Goal: Task Accomplishment & Management: Complete application form

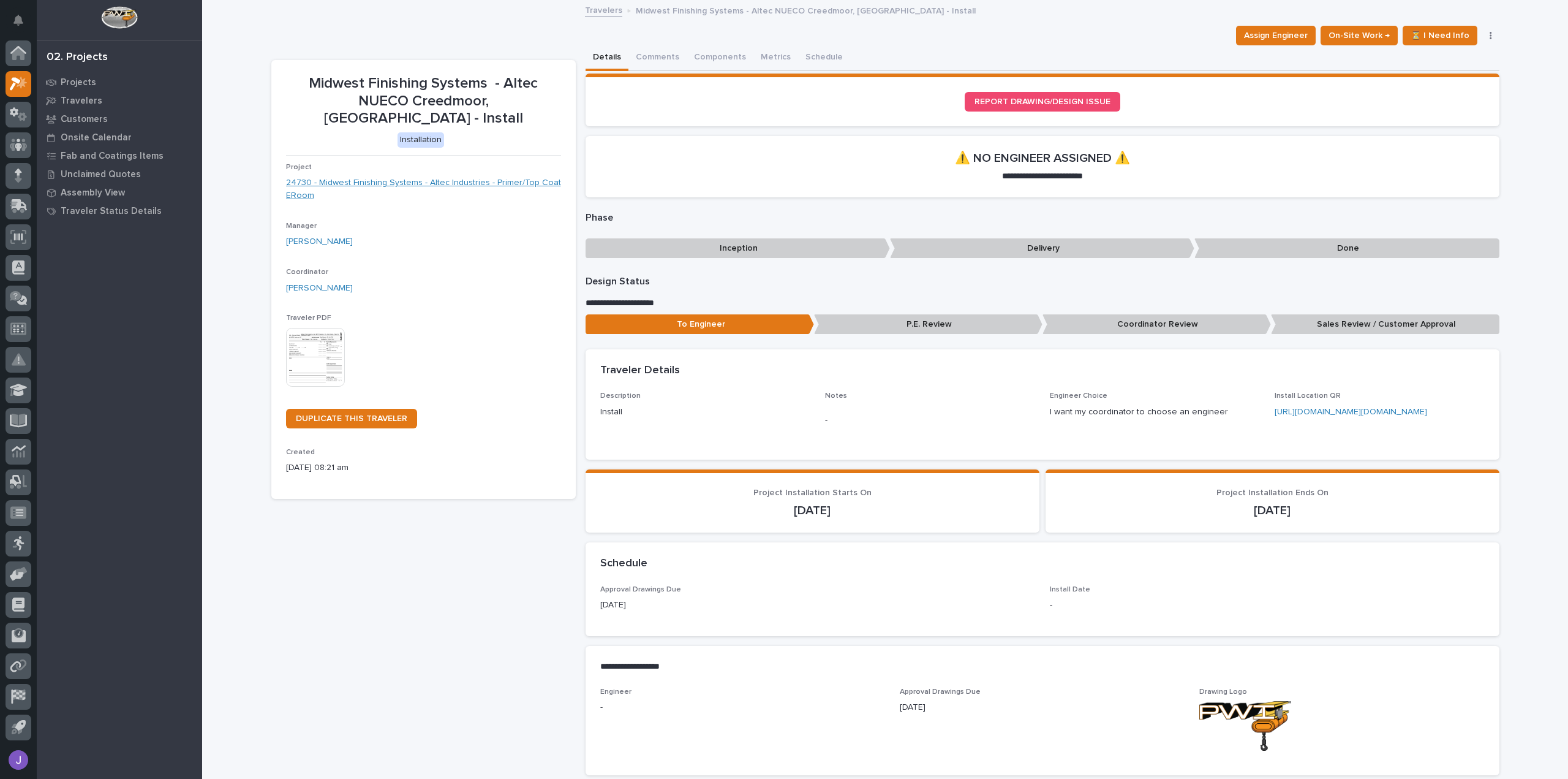
click at [445, 177] on link "24730 - Midwest Finishing Systems - Altec Industries - Primer/Top Coat ERoom" at bounding box center [423, 189] width 275 height 26
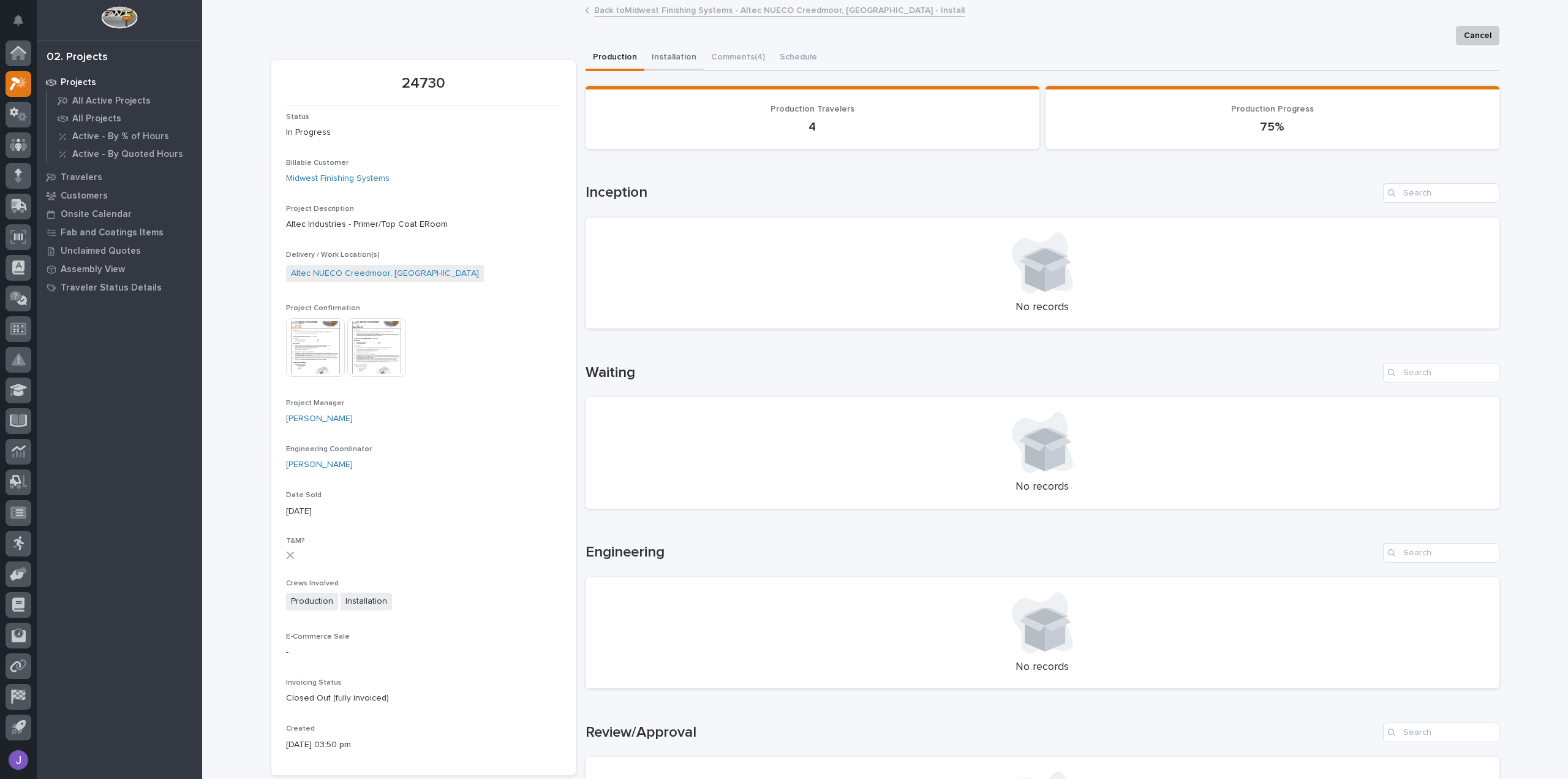
click at [666, 59] on button "Installation" at bounding box center [674, 58] width 59 height 26
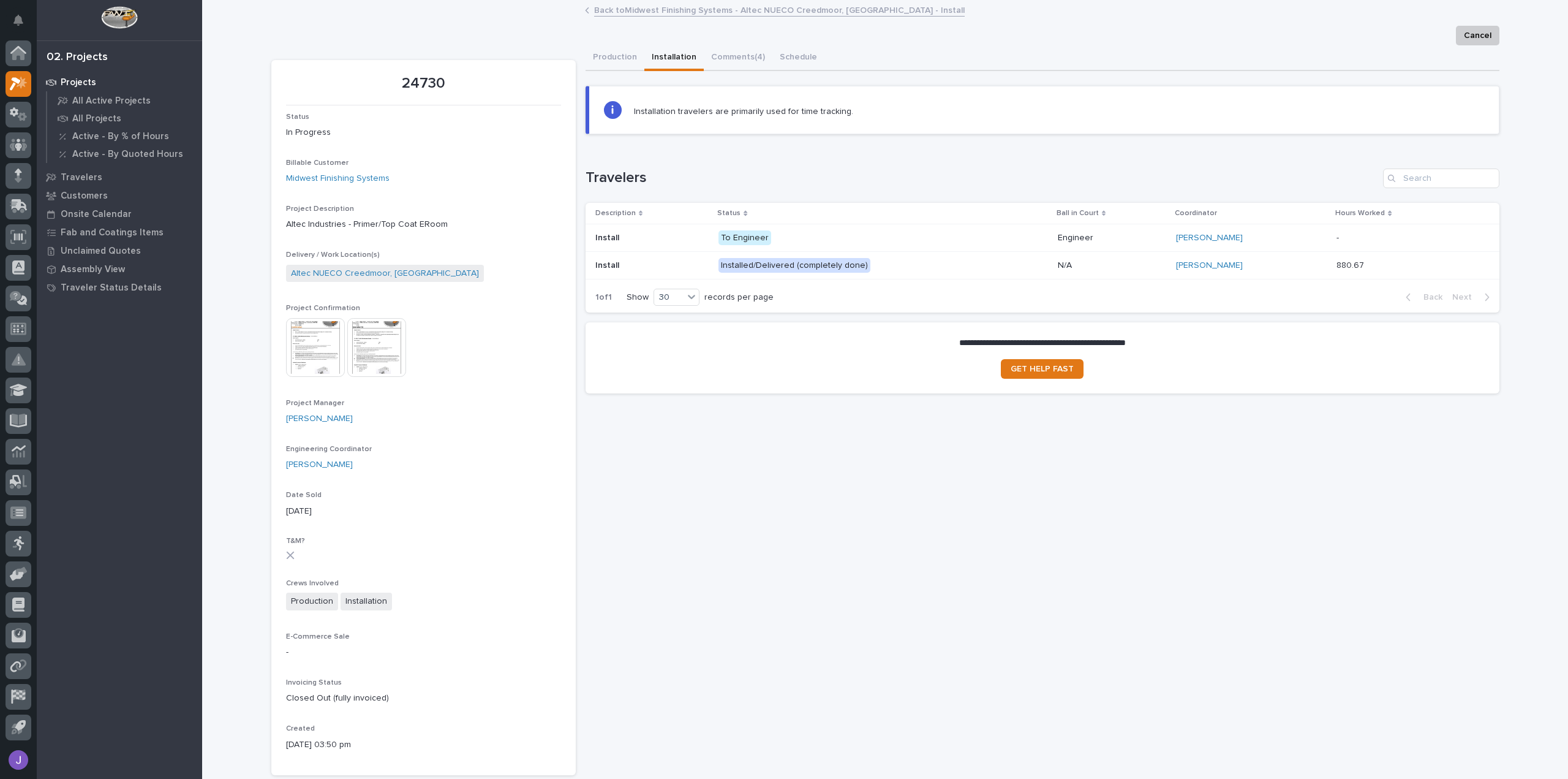
click at [720, 270] on td "Installed/Delivered (completely done)" at bounding box center [883, 265] width 340 height 27
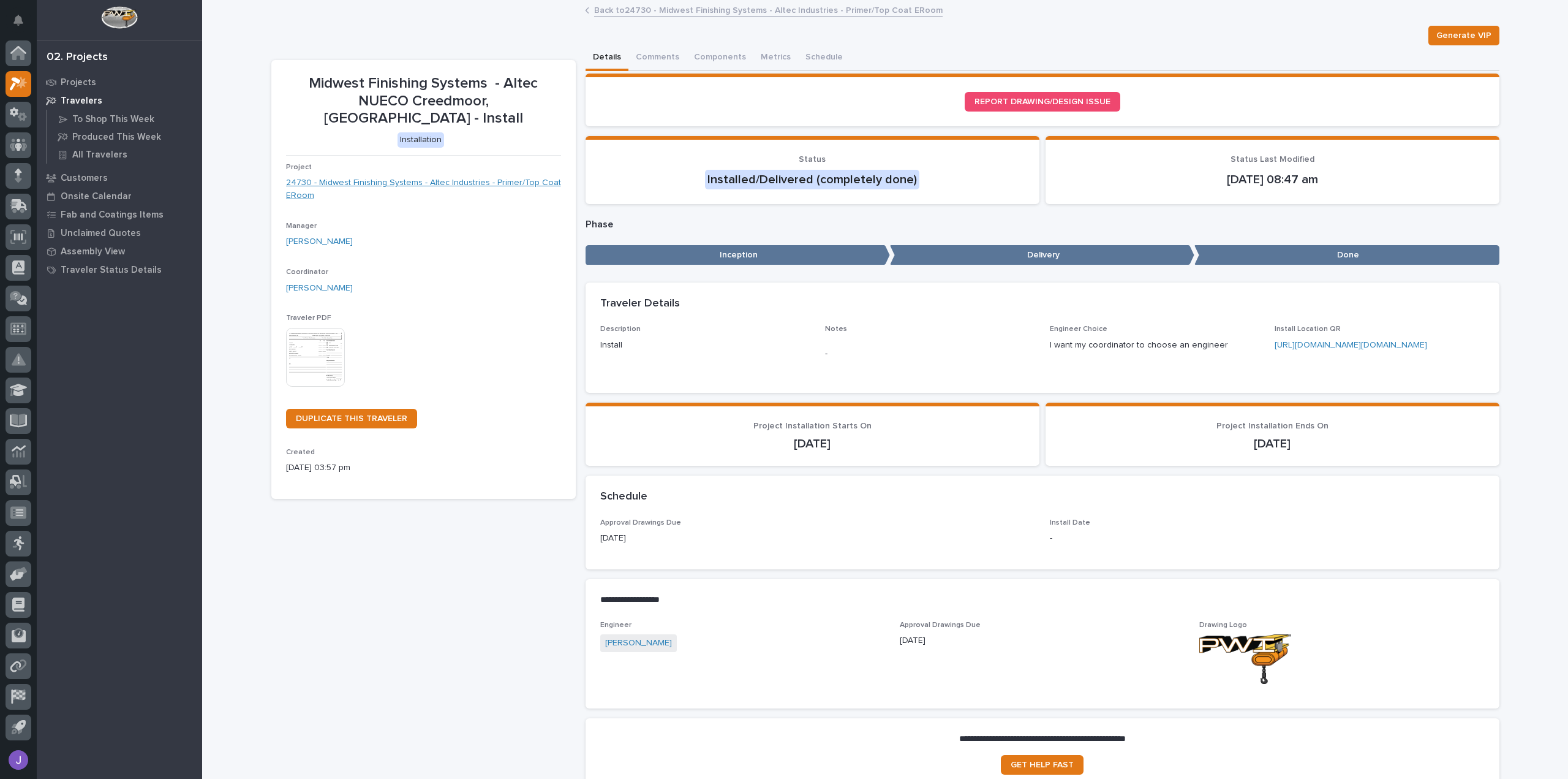
click at [501, 177] on link "24730 - Midwest Finishing Systems - Altec Industries - Primer/Top Coat ERoom" at bounding box center [423, 189] width 275 height 26
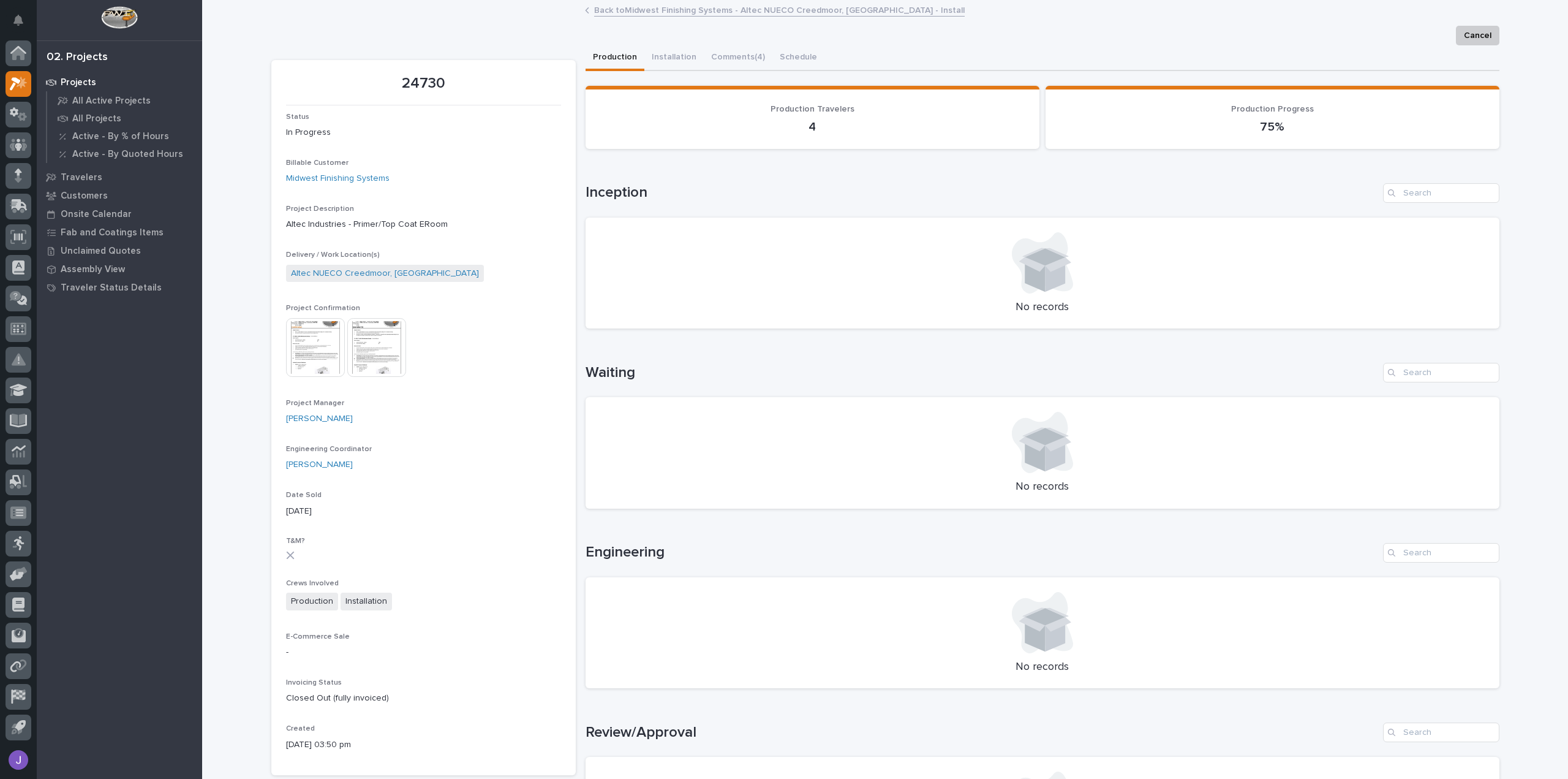
click at [319, 339] on img at bounding box center [315, 347] width 59 height 59
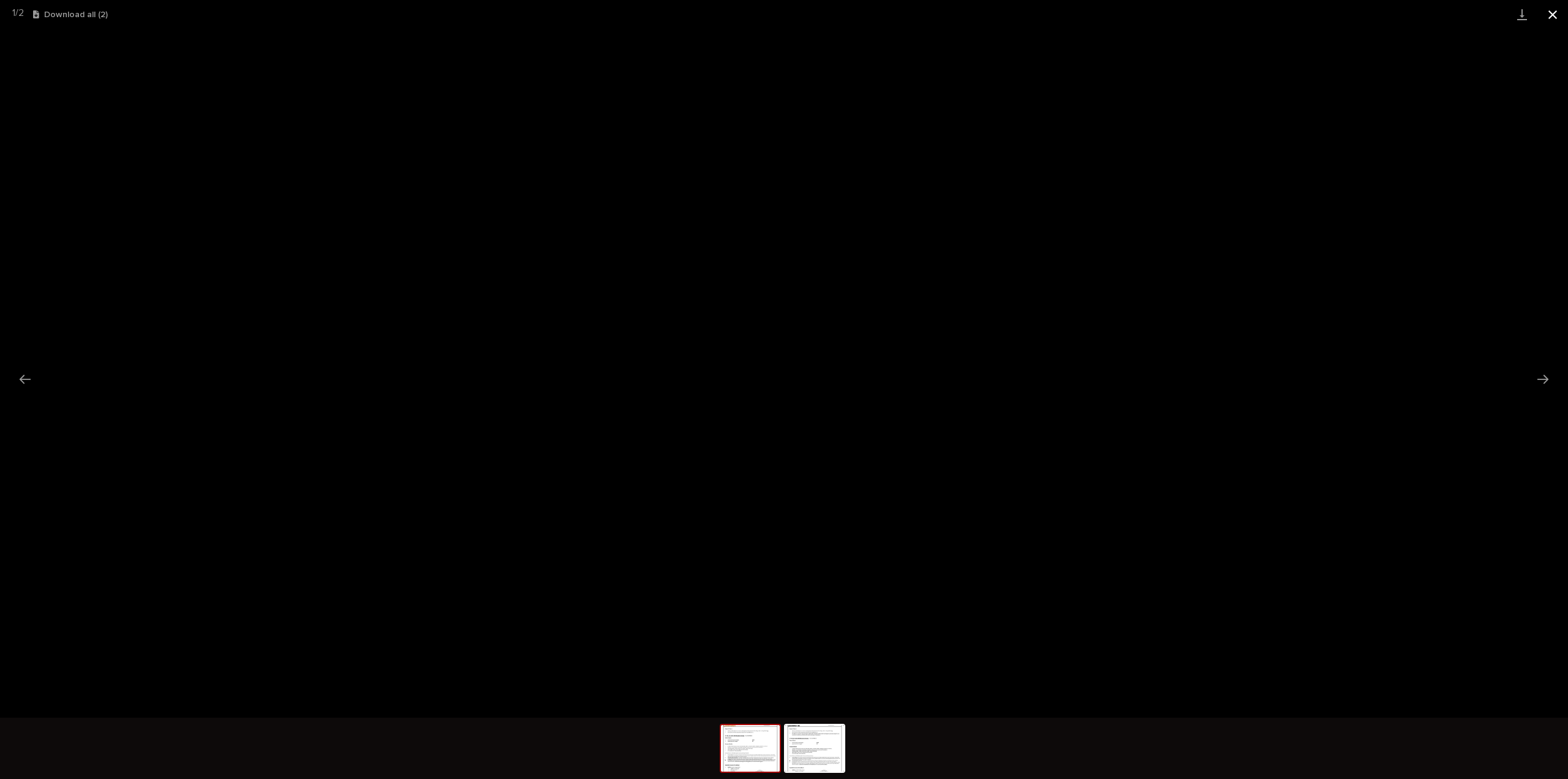
click at [1551, 18] on button "Close gallery" at bounding box center [1552, 14] width 30 height 29
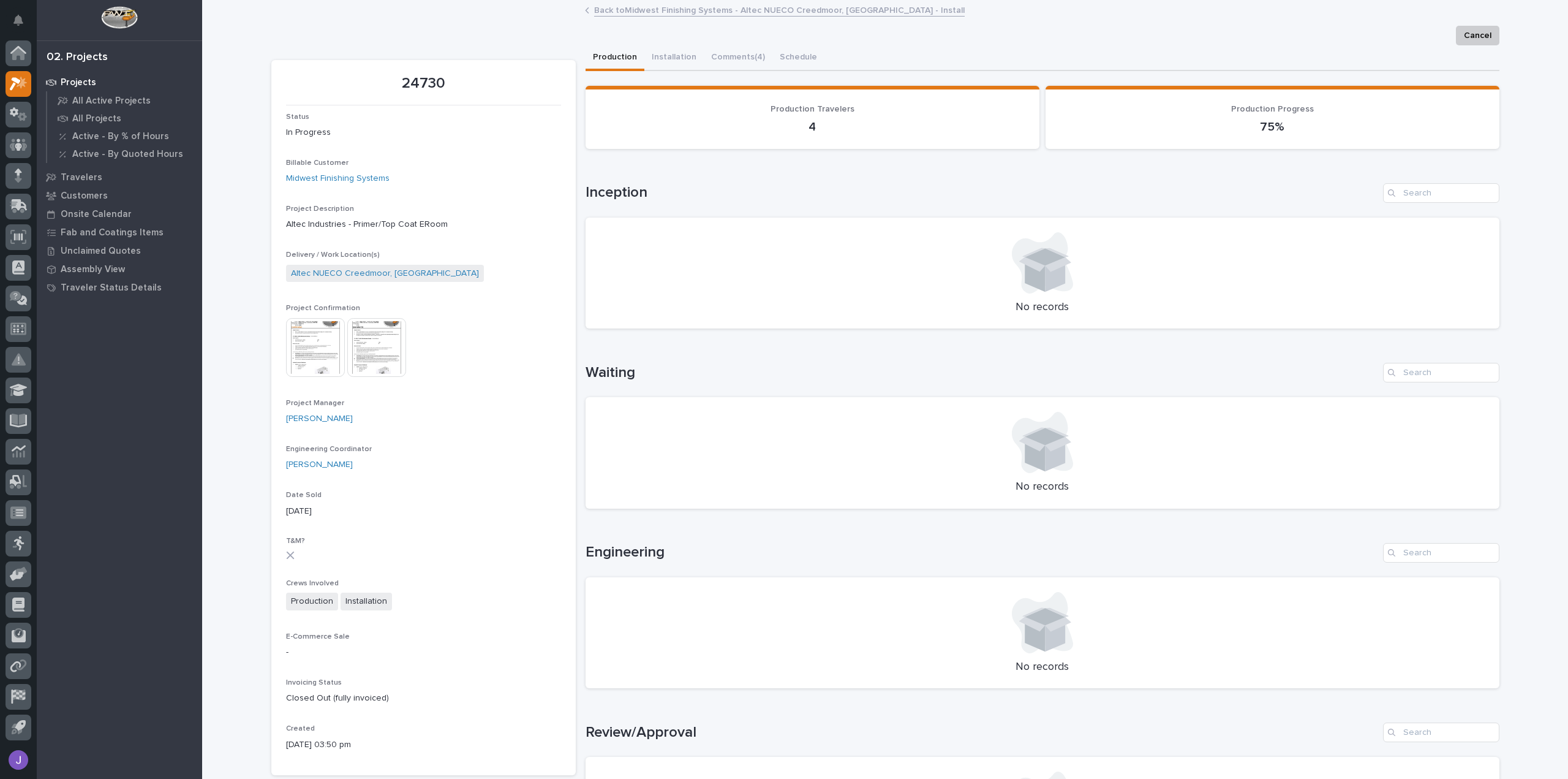
click at [304, 350] on img at bounding box center [315, 347] width 59 height 59
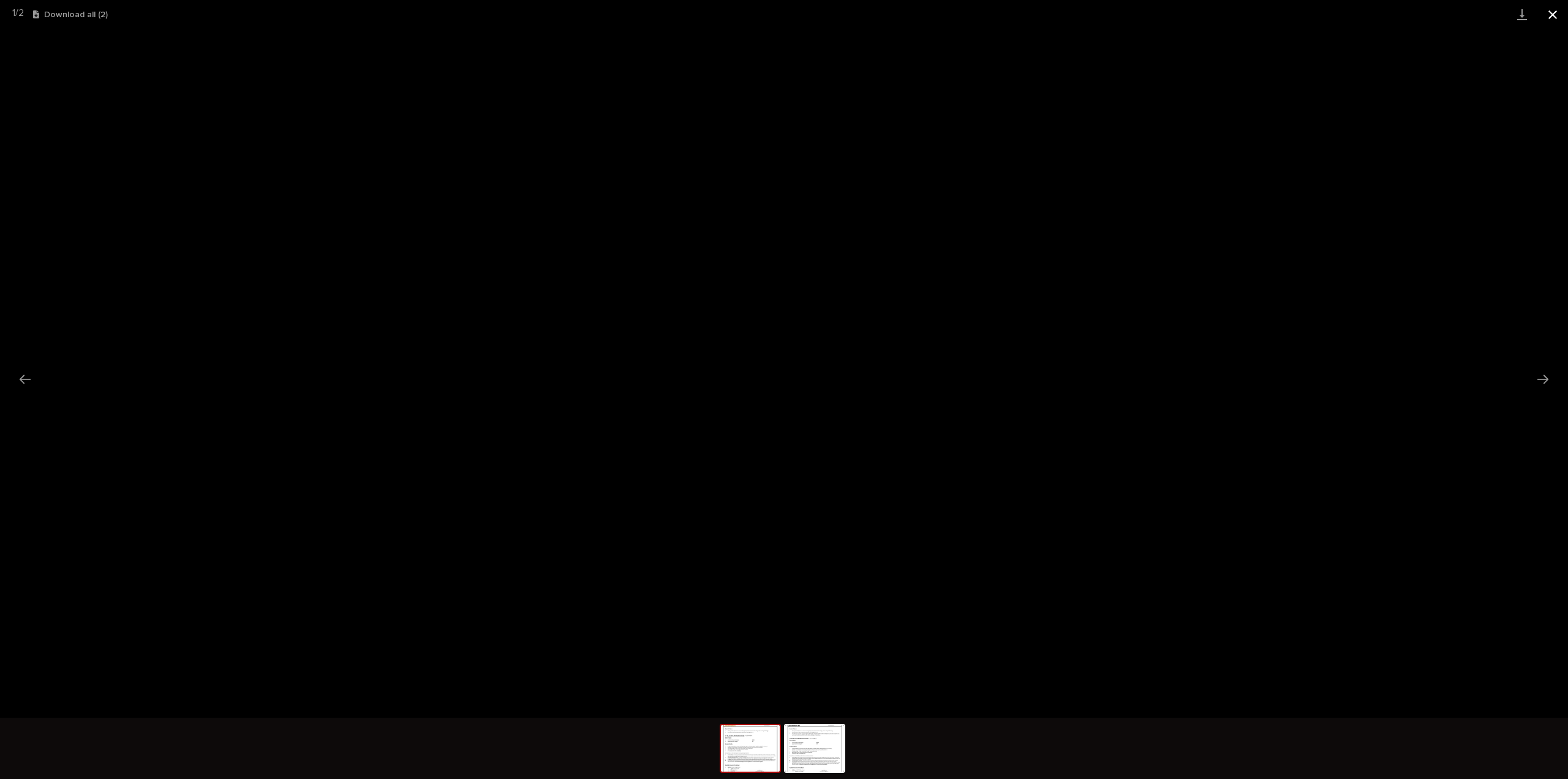
click at [1559, 16] on button "Close gallery" at bounding box center [1552, 14] width 30 height 29
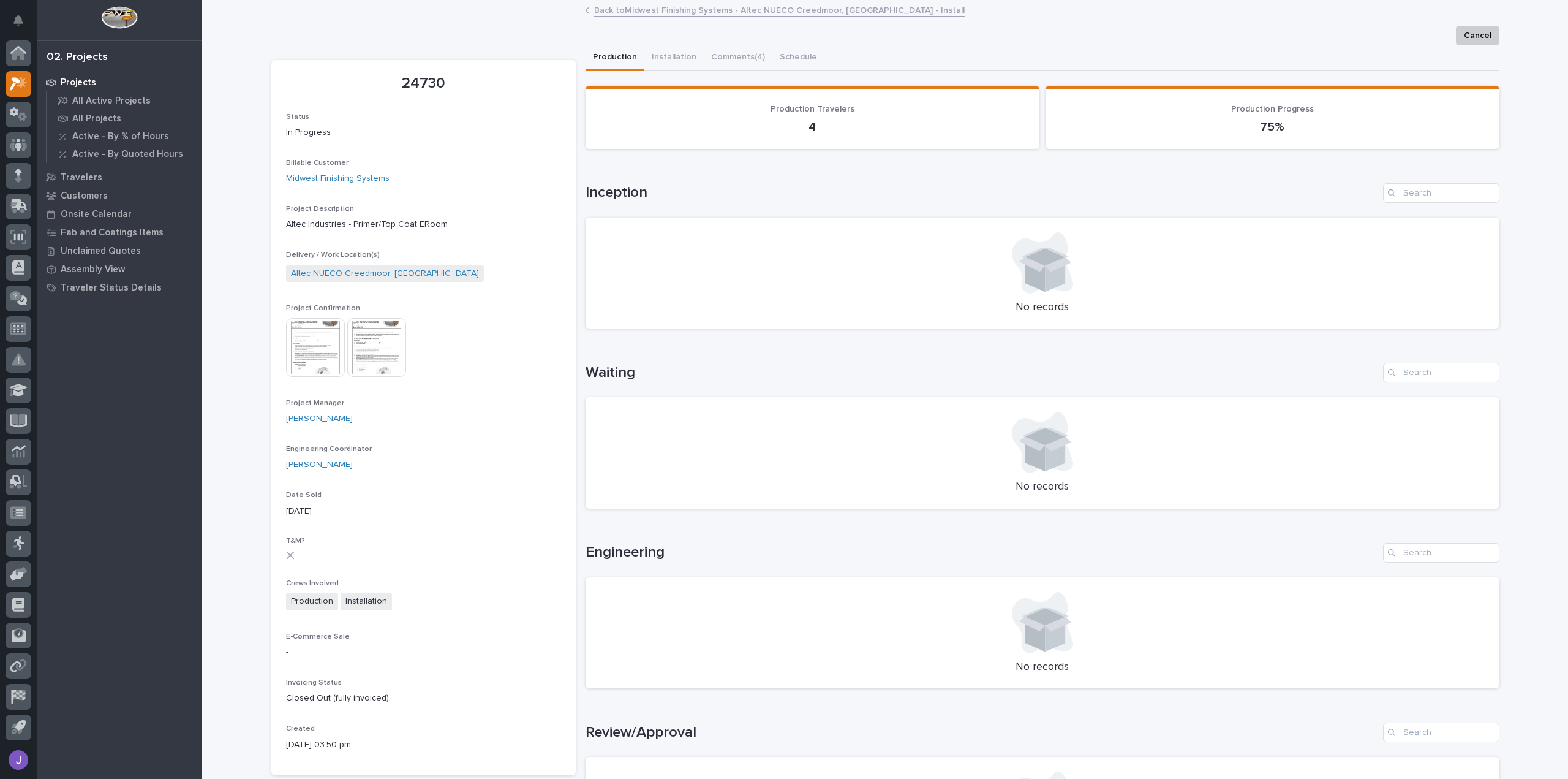
scroll to position [429, 0]
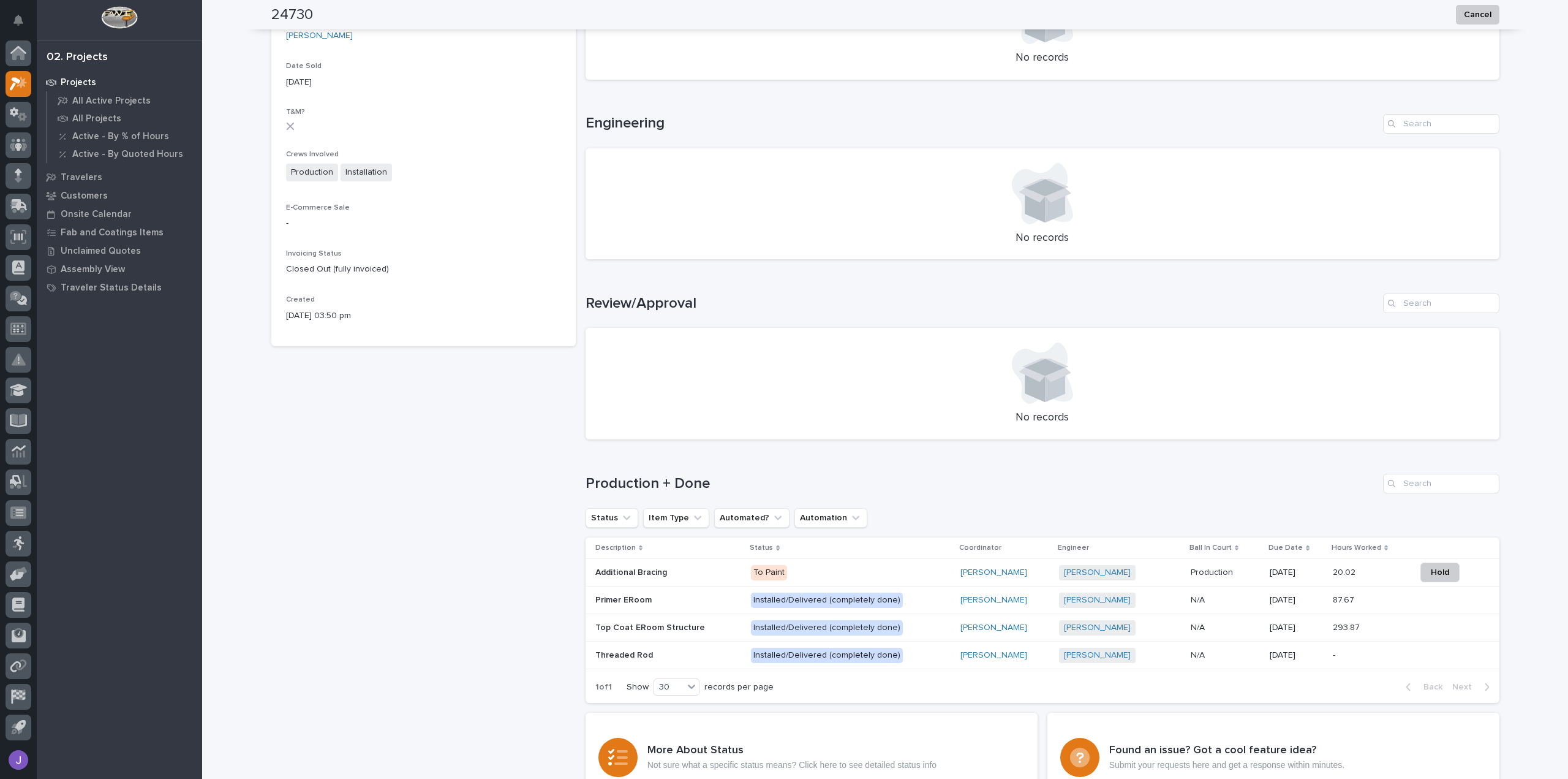
click at [660, 573] on p "Additional Bracing" at bounding box center [632, 571] width 74 height 13
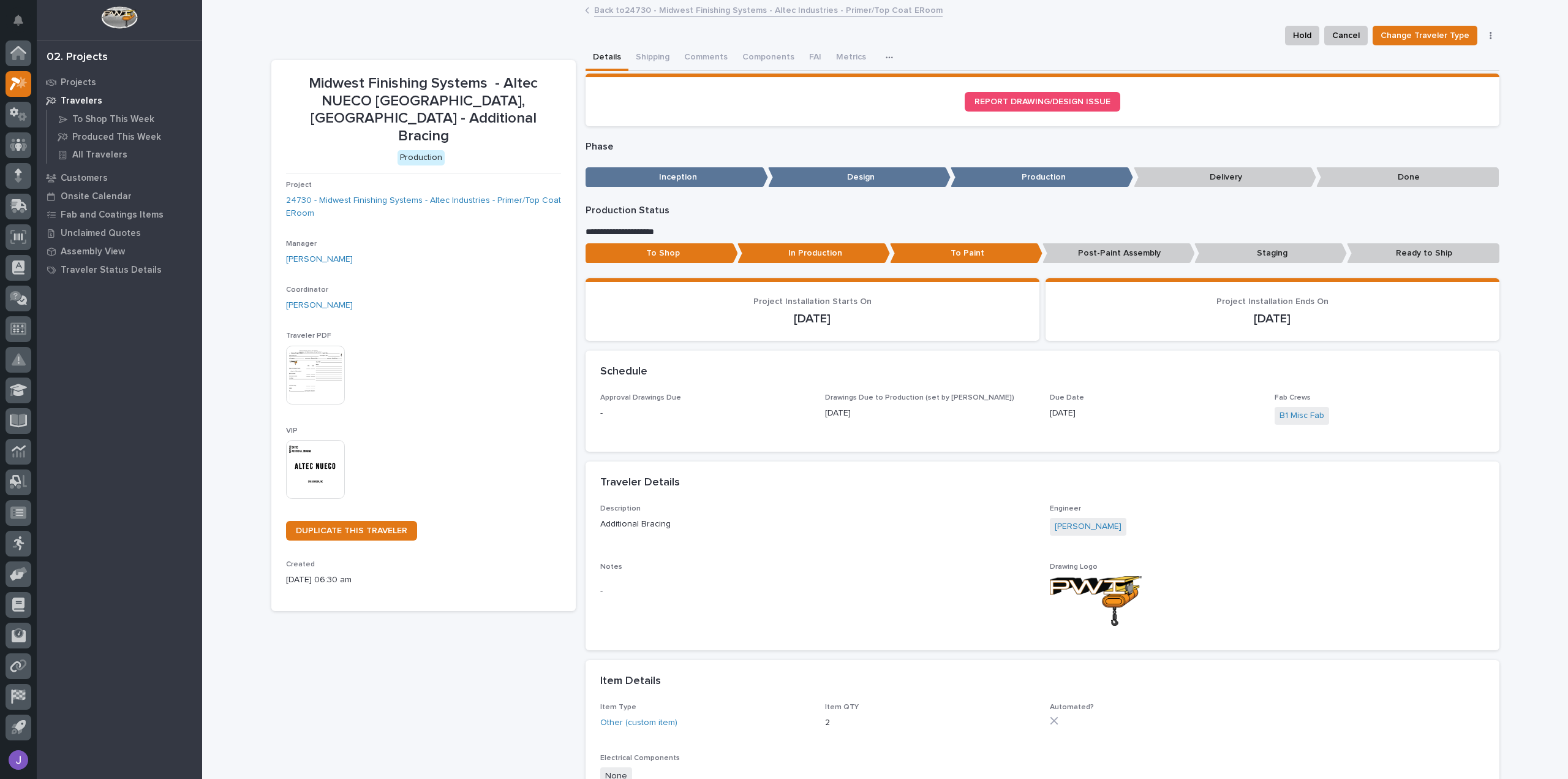
click at [295, 372] on img at bounding box center [315, 374] width 59 height 59
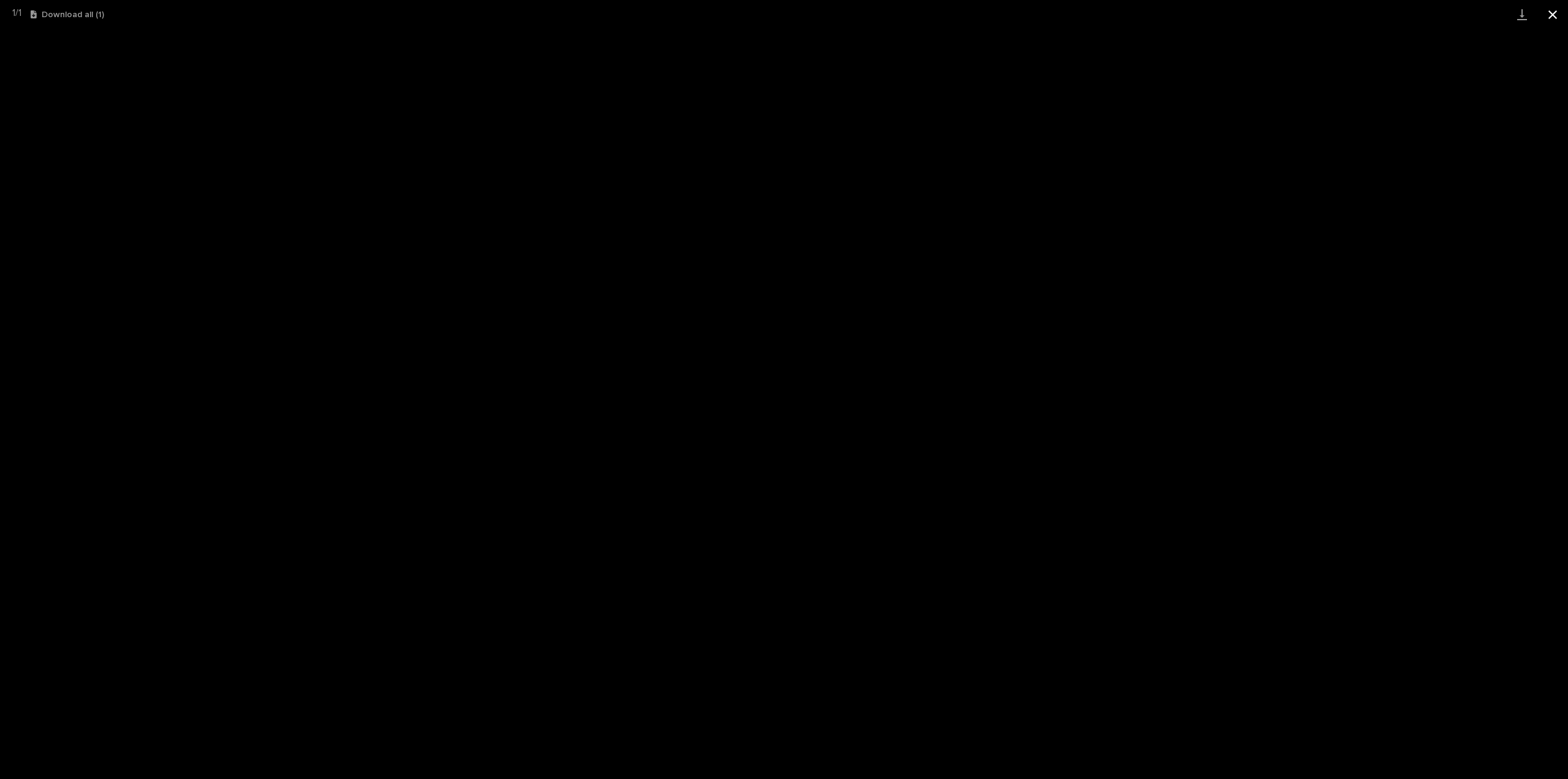
click at [1552, 20] on button "Close gallery" at bounding box center [1552, 14] width 30 height 29
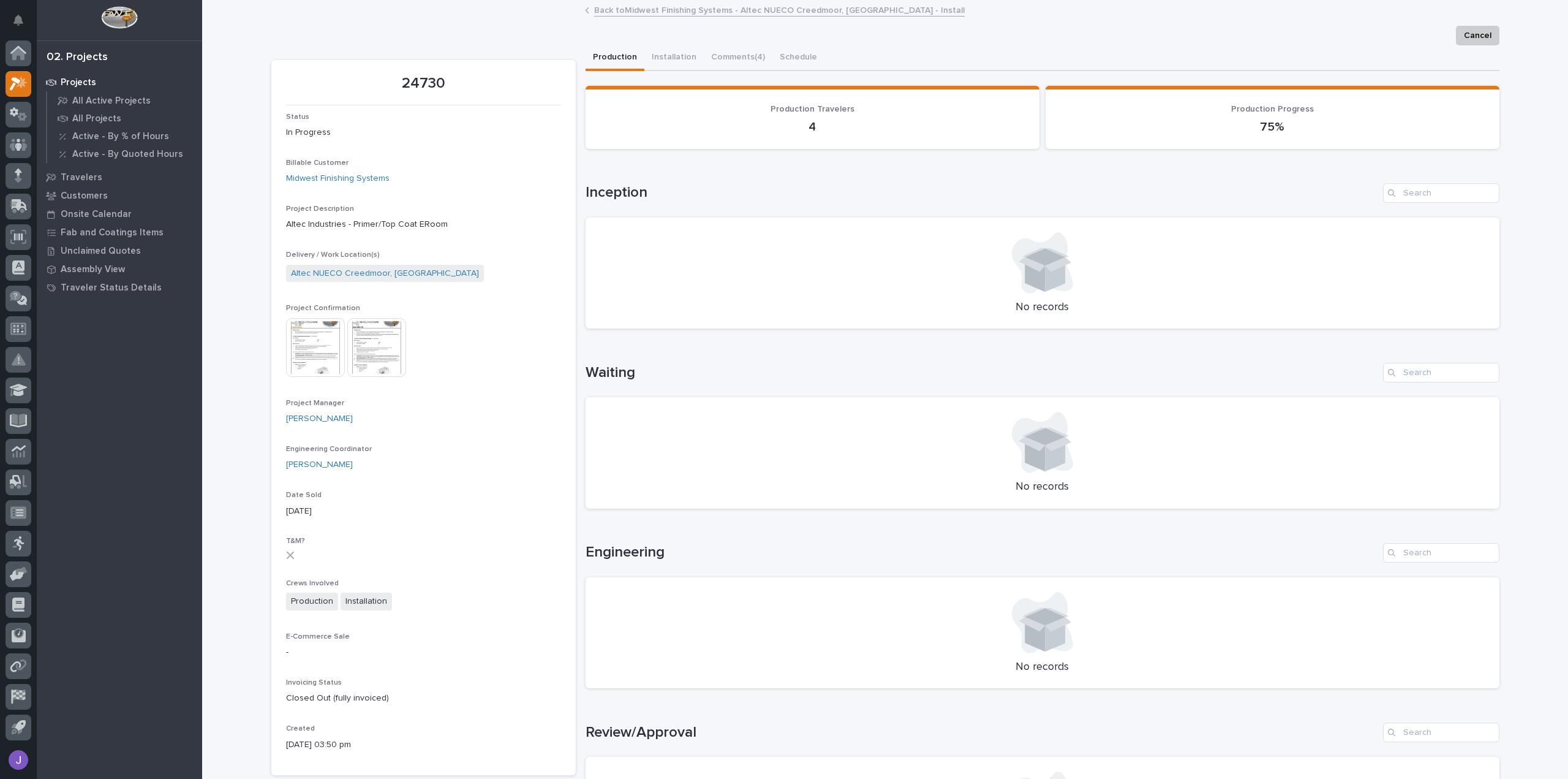
click at [319, 356] on img at bounding box center [315, 347] width 59 height 59
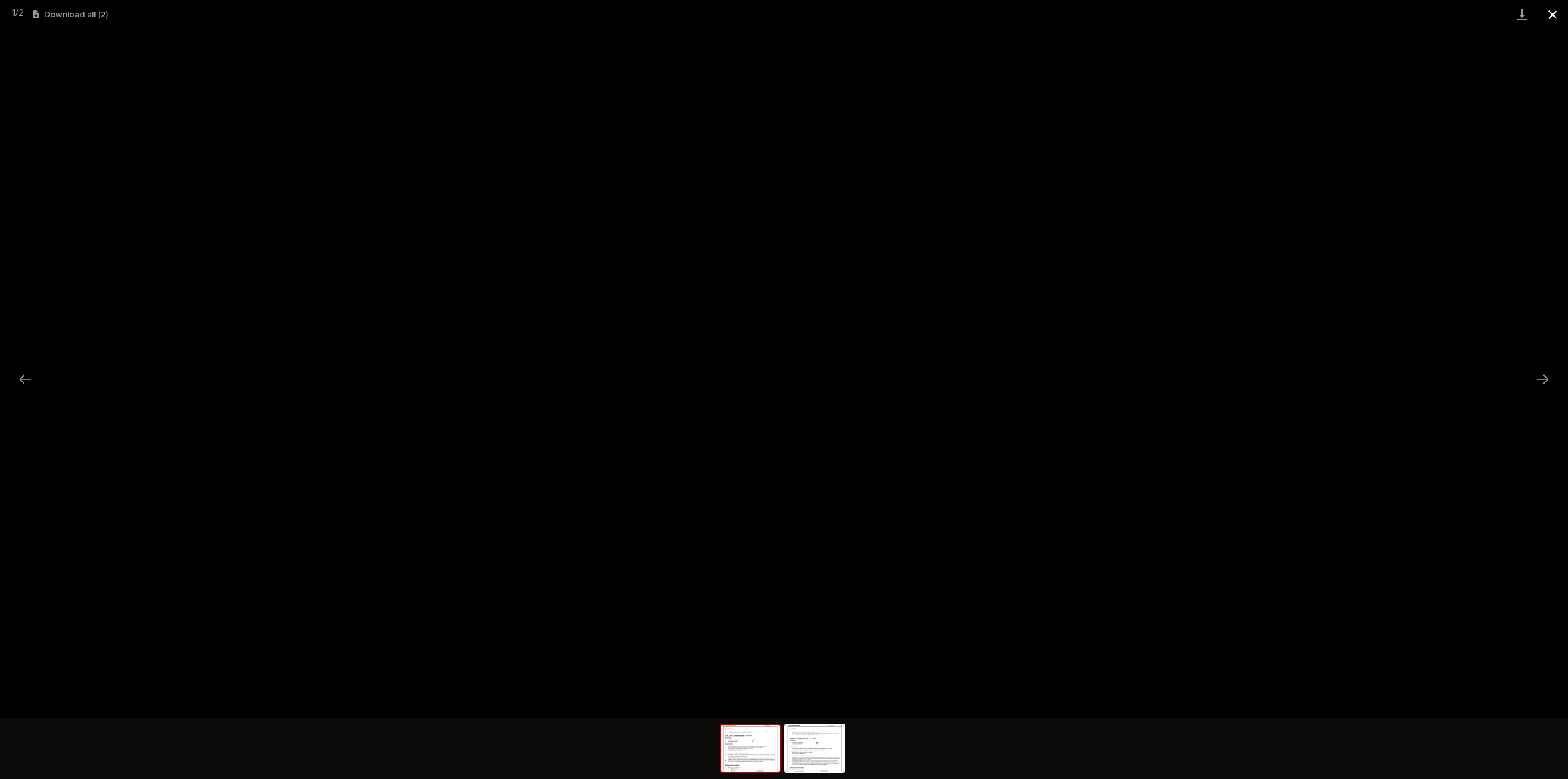
click at [1553, 10] on button "Close gallery" at bounding box center [1552, 14] width 30 height 29
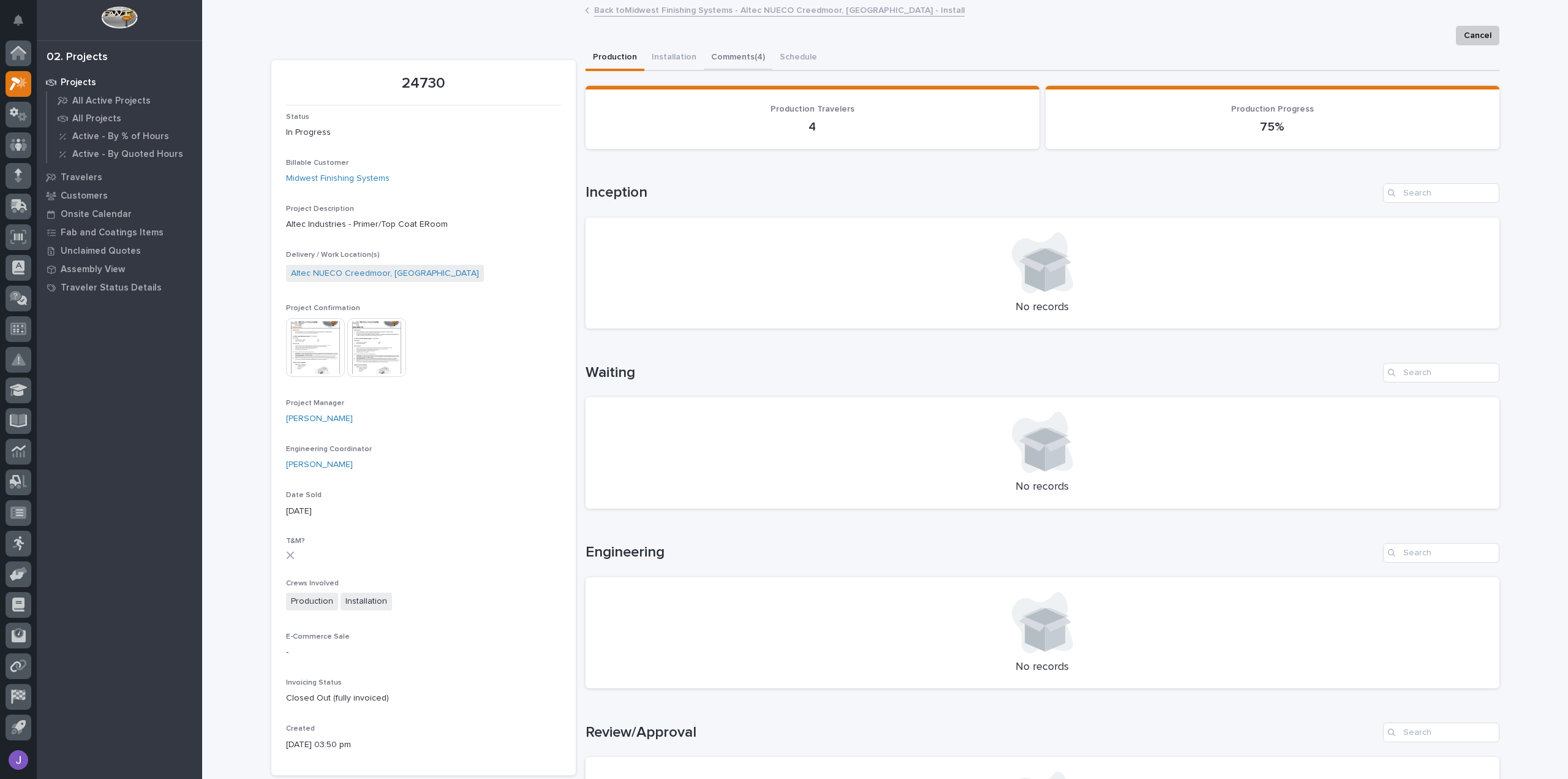
click at [718, 57] on button "Comments (4)" at bounding box center [738, 58] width 69 height 26
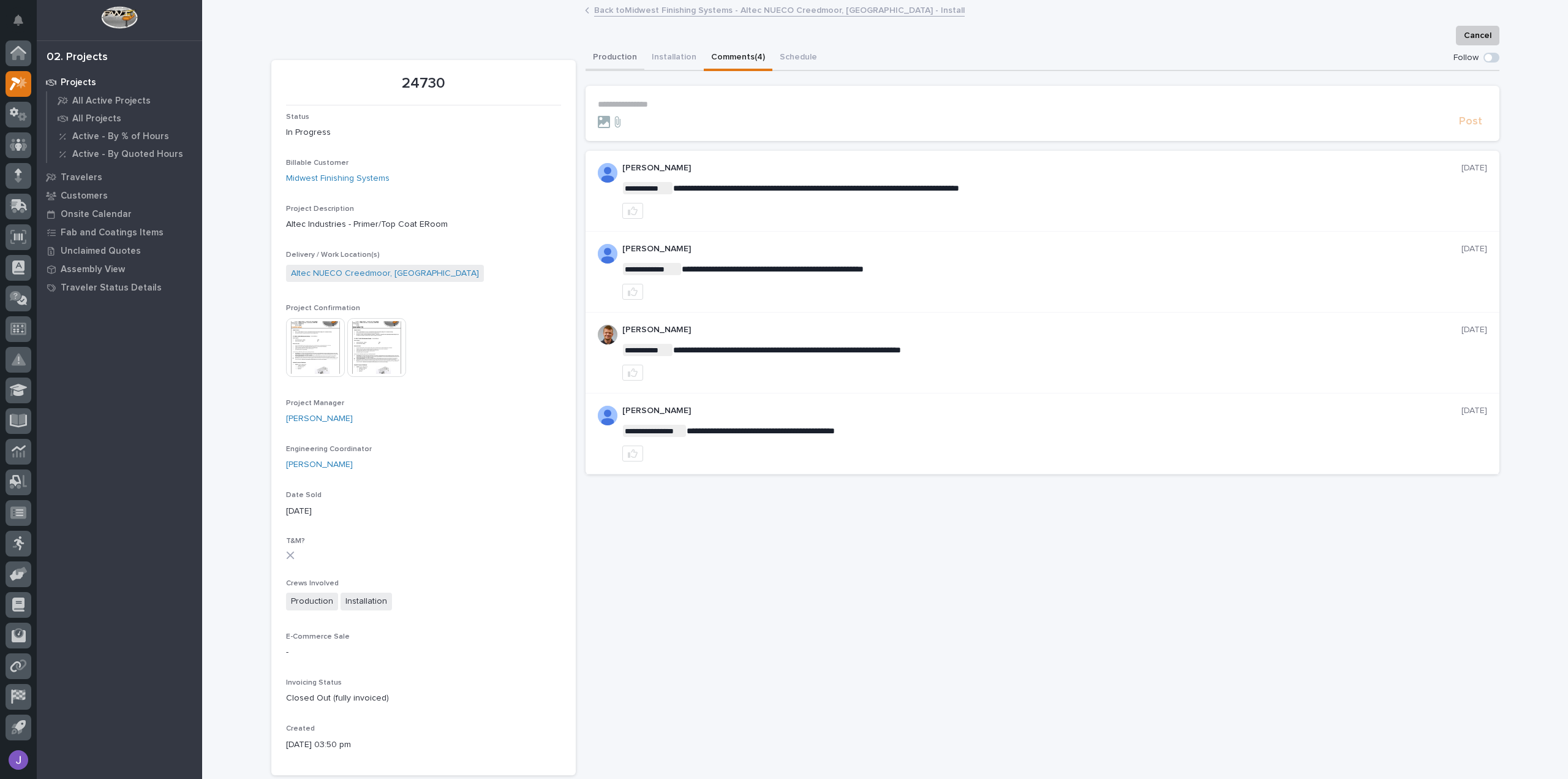
click at [615, 53] on button "Production" at bounding box center [615, 58] width 59 height 26
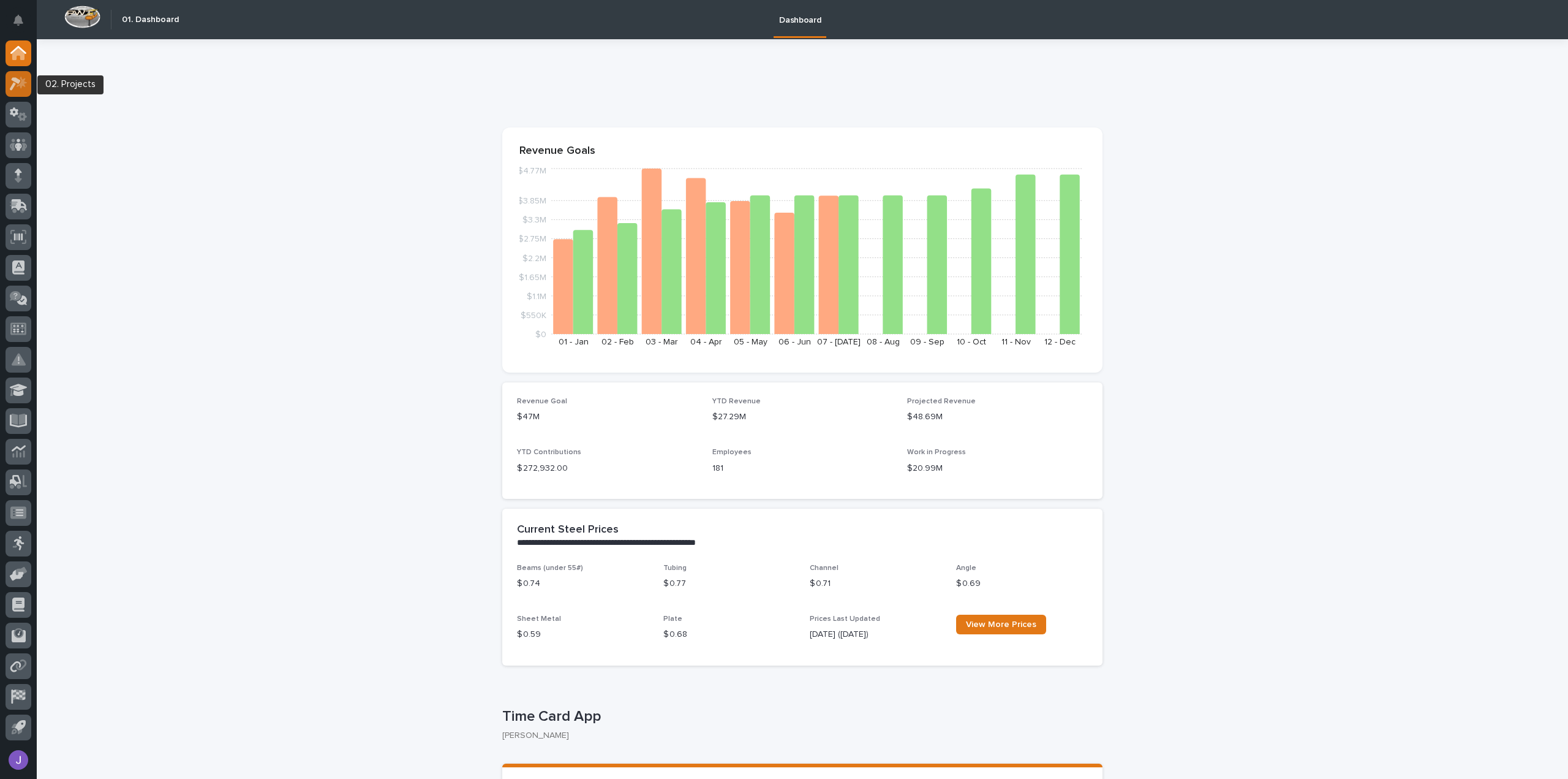
click at [22, 80] on icon at bounding box center [21, 82] width 10 height 13
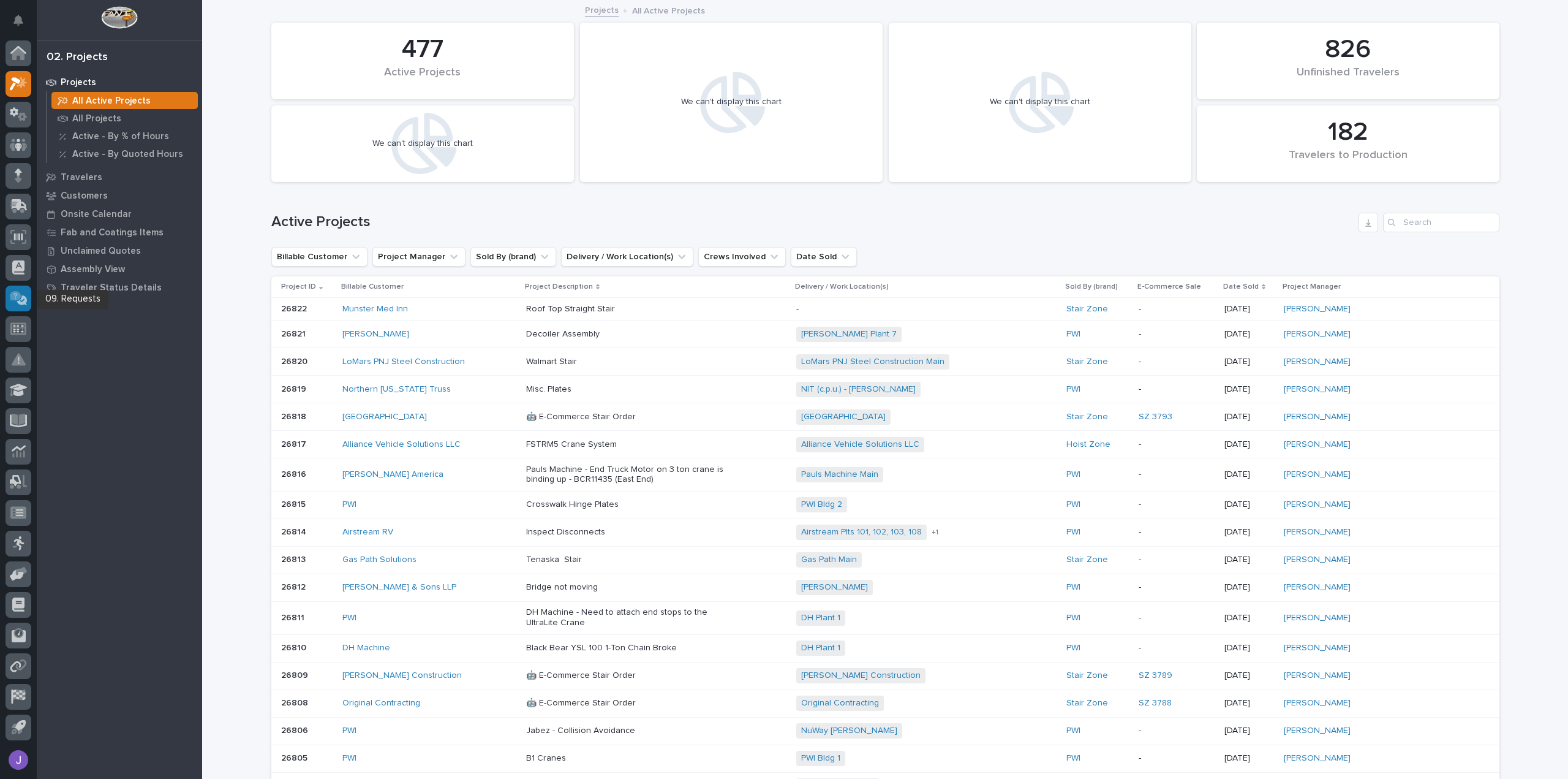
click at [20, 304] on icon at bounding box center [20, 299] width 13 height 13
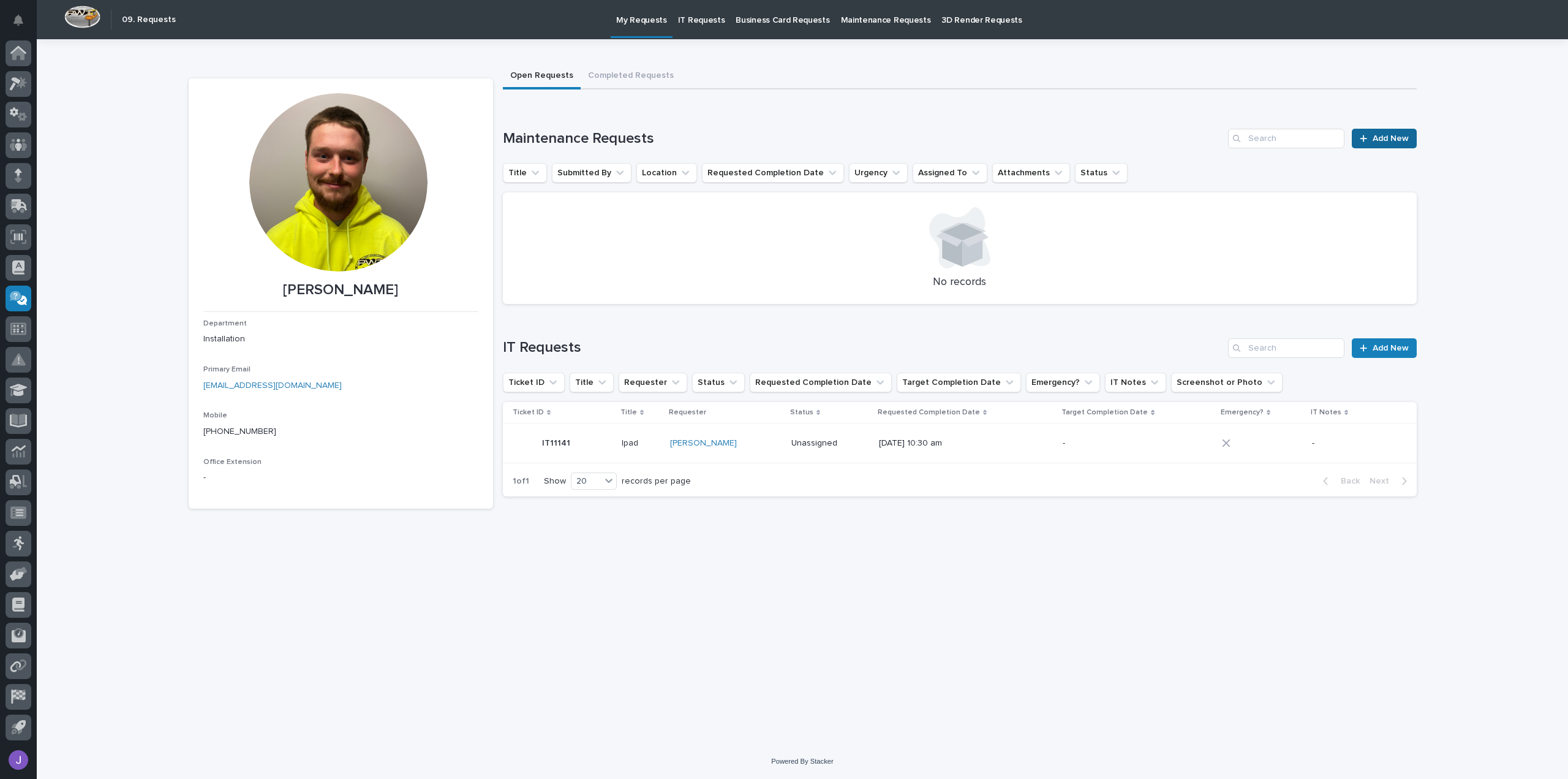
click at [1408, 137] on span "Add New" at bounding box center [1391, 138] width 36 height 9
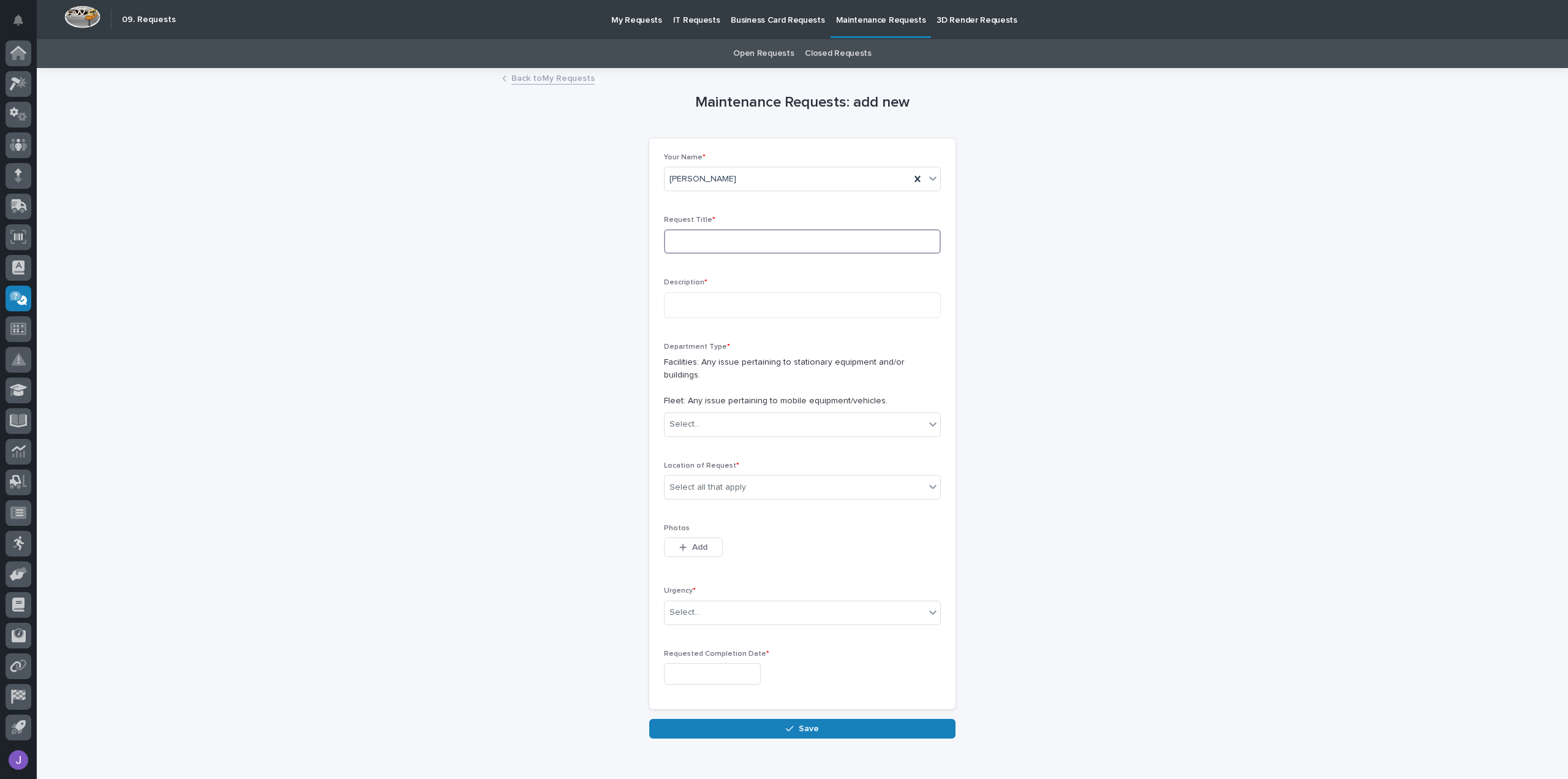
click at [736, 240] on input at bounding box center [802, 241] width 277 height 24
click at [732, 309] on textarea at bounding box center [802, 305] width 277 height 26
click at [733, 414] on div "Select..." at bounding box center [794, 424] width 260 height 20
click at [490, 390] on div "Maintenance Requests: add new Loading... Saving… Loading... Saving… Loading... …" at bounding box center [803, 404] width 1228 height 670
click at [762, 477] on div "Select all that apply" at bounding box center [794, 488] width 260 height 20
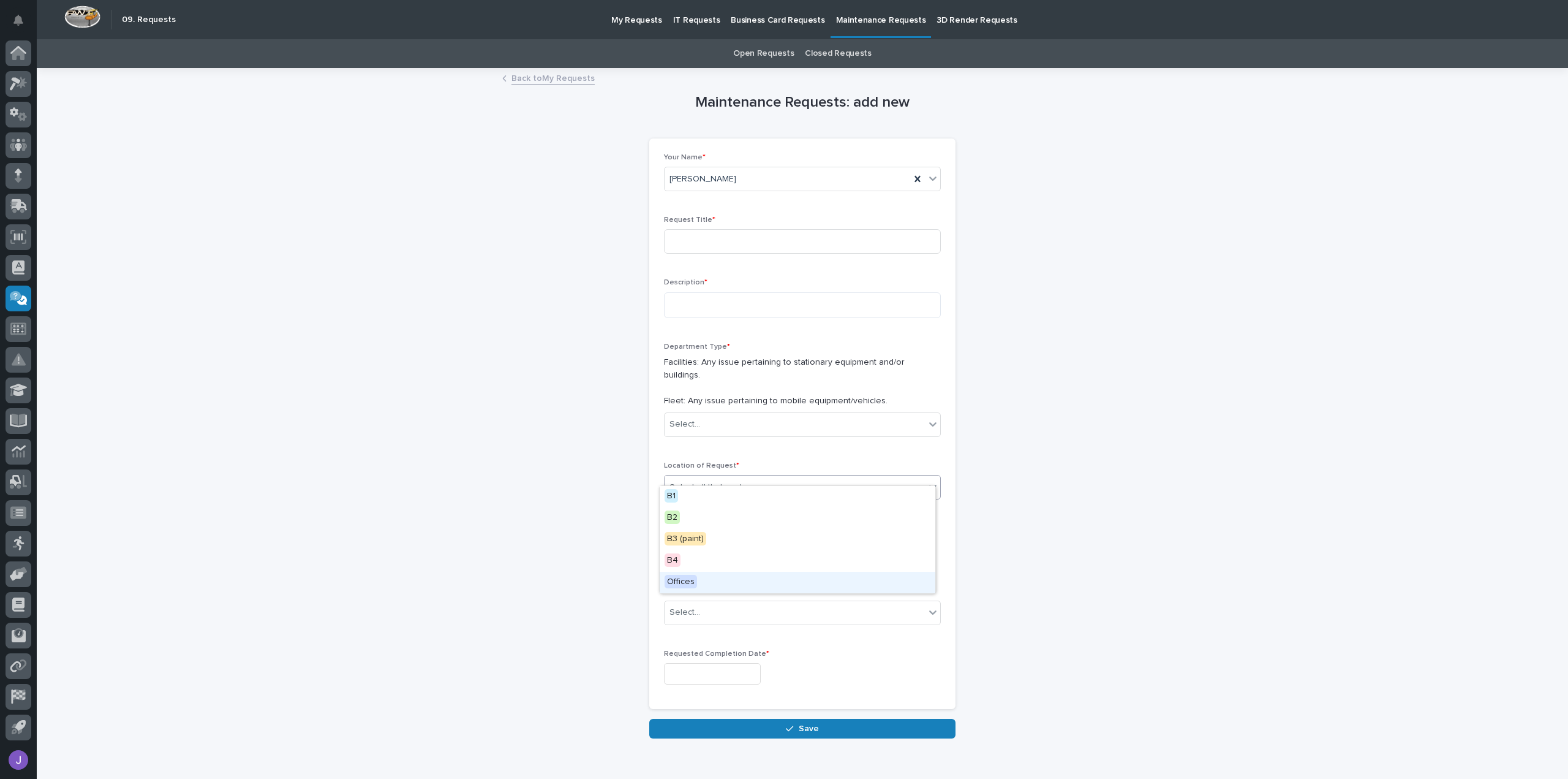
click at [789, 630] on div "Your Name * Jon Martin Request Title * Description * Department Type * Faciliti…" at bounding box center [802, 423] width 277 height 541
click at [779, 243] on input at bounding box center [802, 241] width 277 height 24
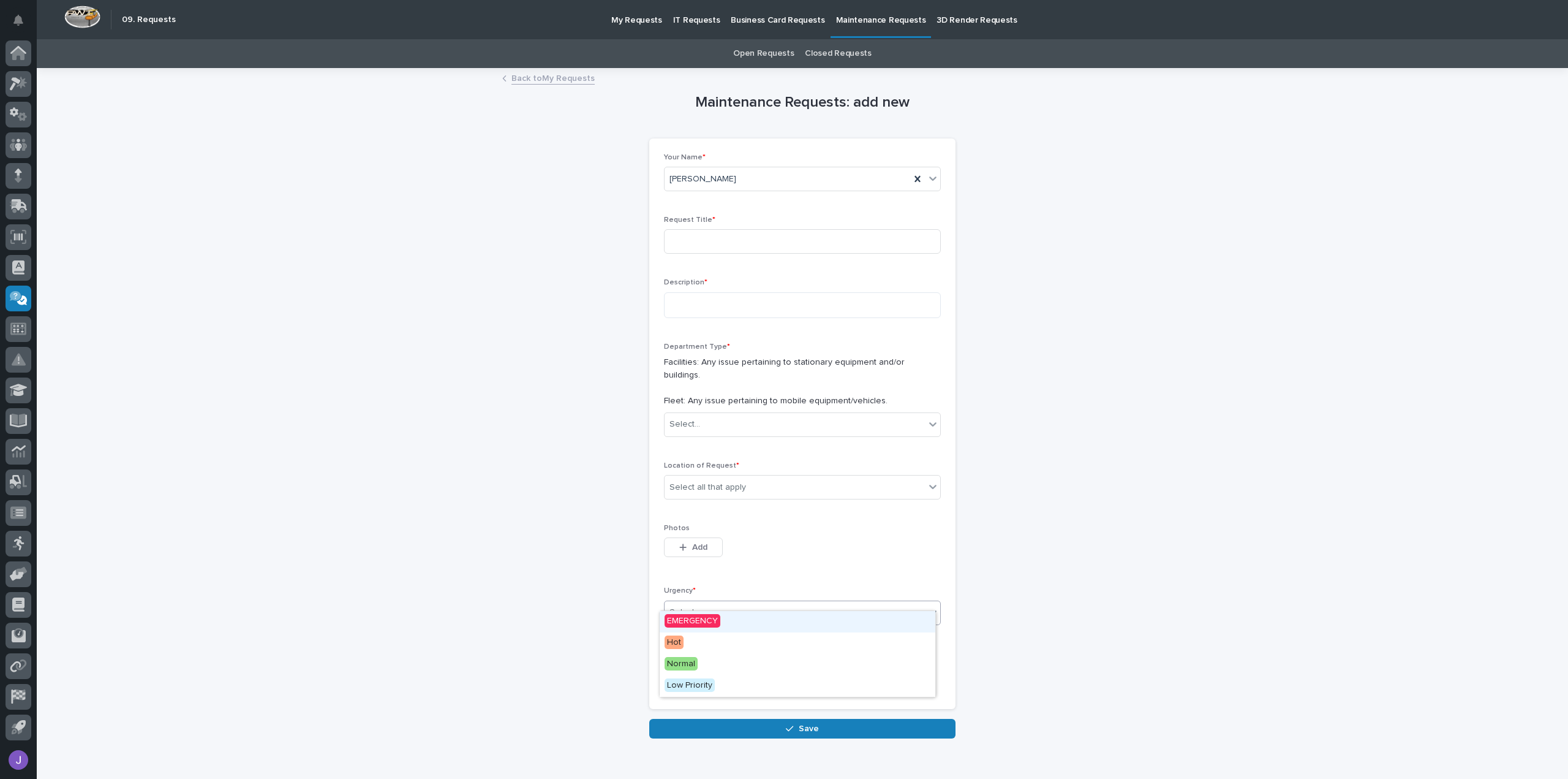
click at [846, 605] on div "Select..." at bounding box center [794, 613] width 260 height 20
click at [768, 560] on div "Your Name * Jon Martin Request Title * Description * Department Type * Faciliti…" at bounding box center [802, 423] width 277 height 541
click at [771, 602] on div "Select..." at bounding box center [794, 613] width 260 height 20
click at [750, 561] on div "Your Name * Jon Martin Request Title * Description * Department Type * Faciliti…" at bounding box center [802, 423] width 277 height 541
click at [768, 604] on div "Select..." at bounding box center [794, 613] width 260 height 20
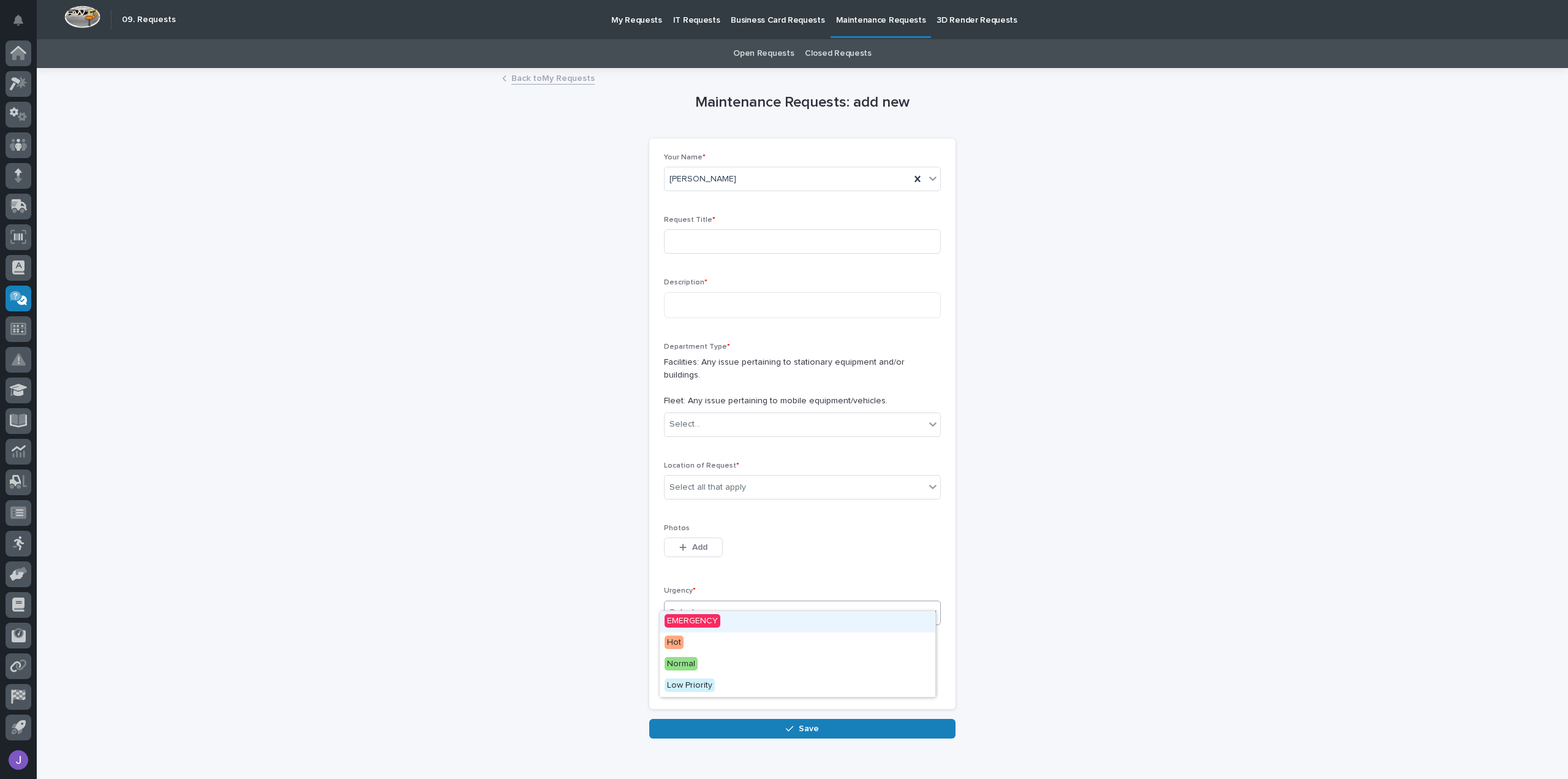
click at [841, 569] on div "Your Name * Jon Martin Request Title * Description * Department Type * Faciliti…" at bounding box center [802, 423] width 277 height 541
